Goal: Browse casually

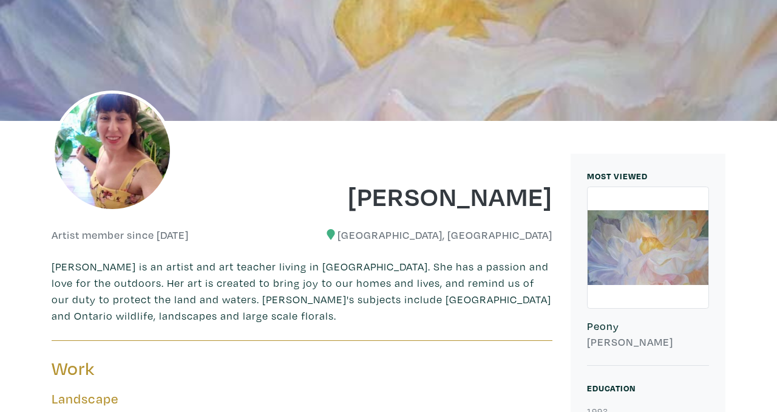
scroll to position [151, 0]
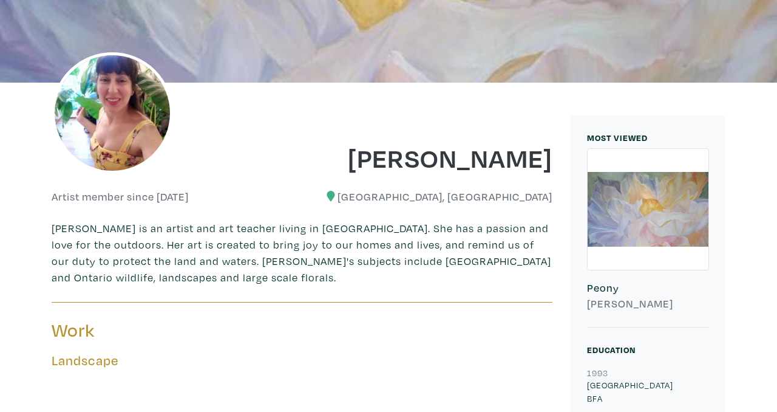
click at [125, 111] on img at bounding box center [112, 112] width 121 height 121
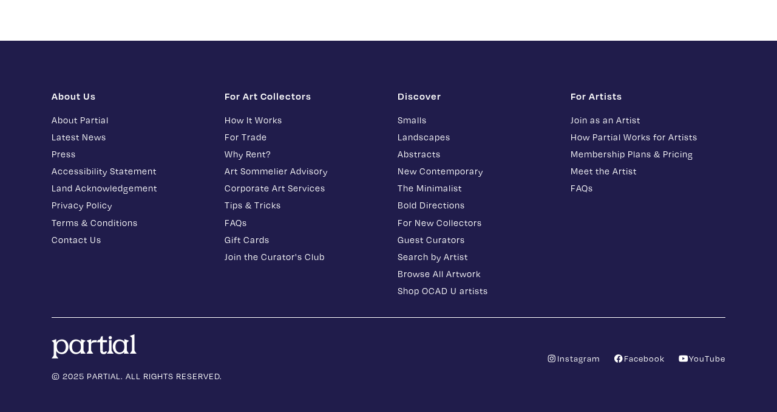
scroll to position [2091, 0]
